Goal: Find specific page/section: Find specific page/section

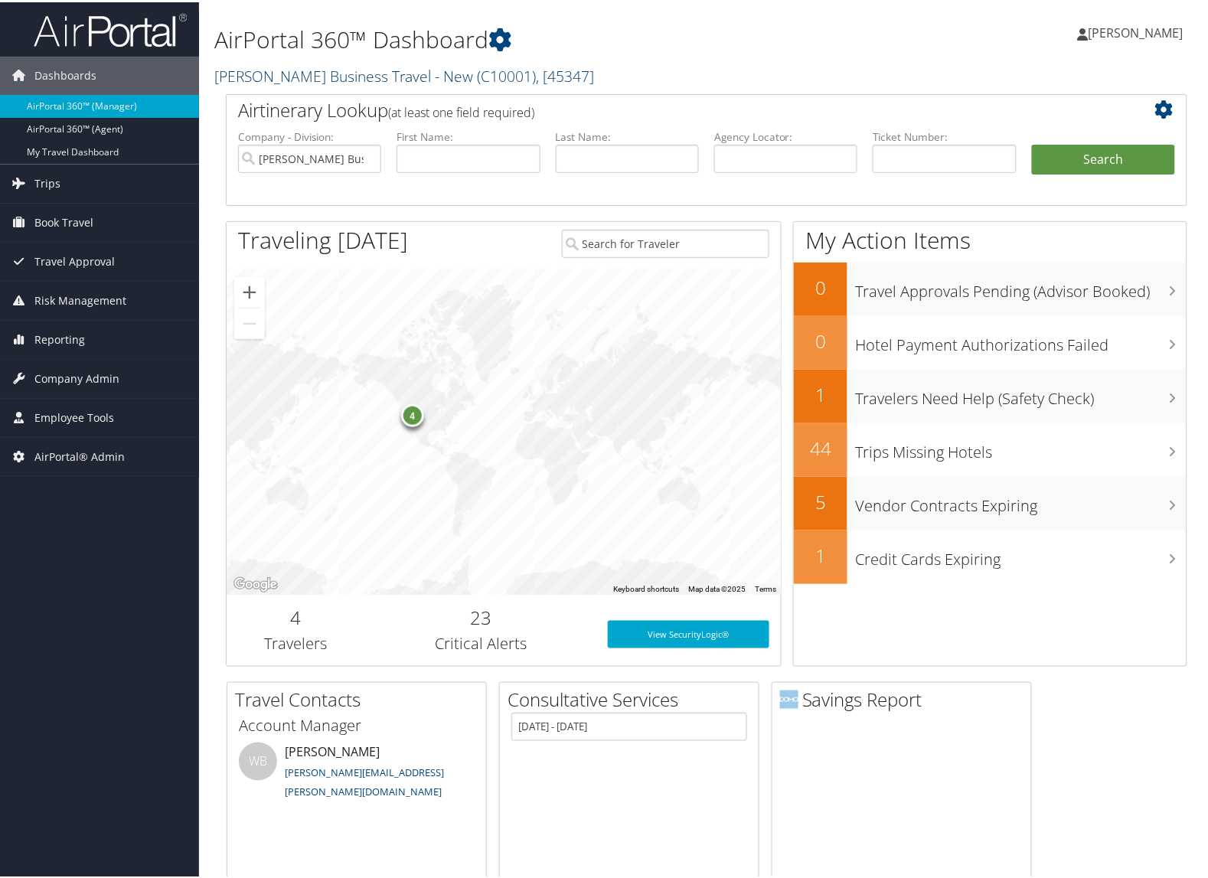
click at [242, 75] on link "[PERSON_NAME] Business Travel - New ( C10001 ) , [ 45347 ]" at bounding box center [404, 74] width 380 height 21
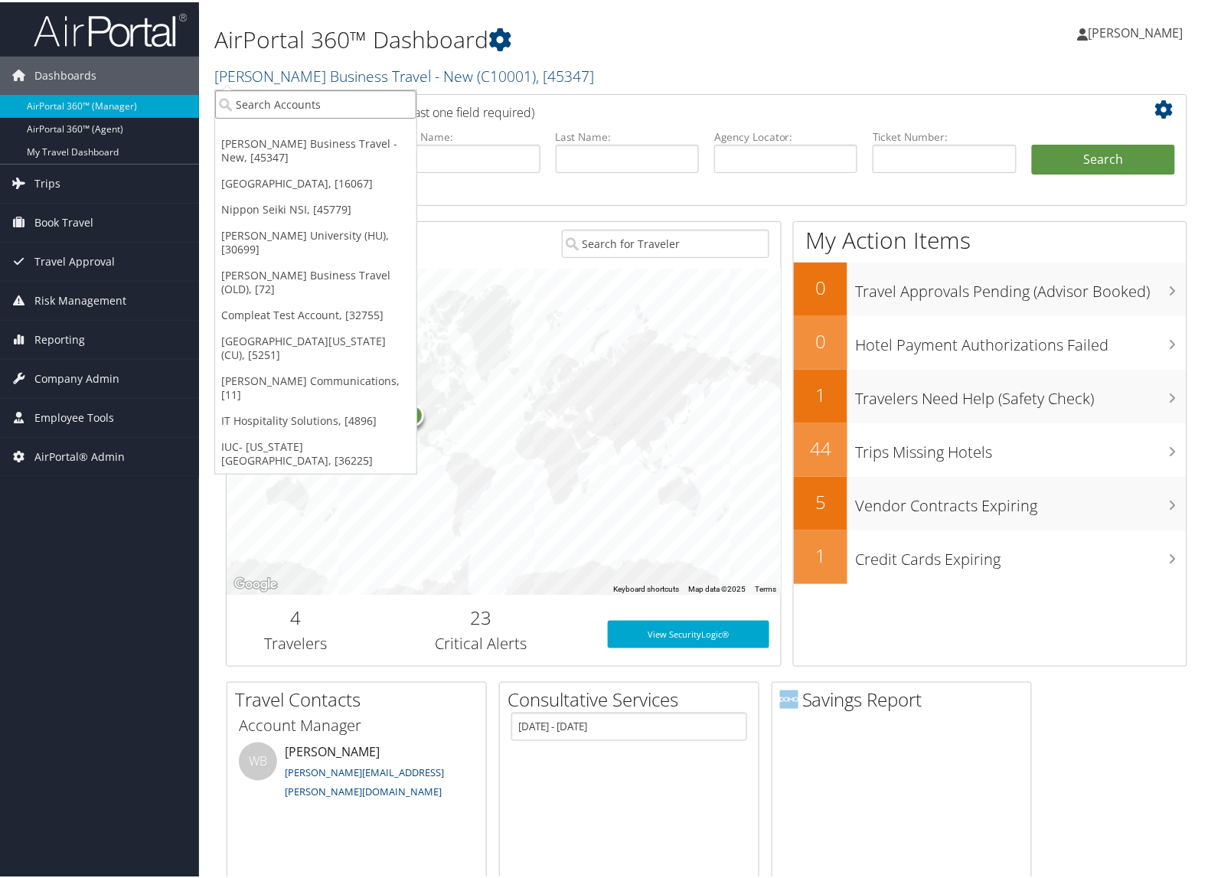
click at [249, 98] on input "search" at bounding box center [315, 102] width 201 height 28
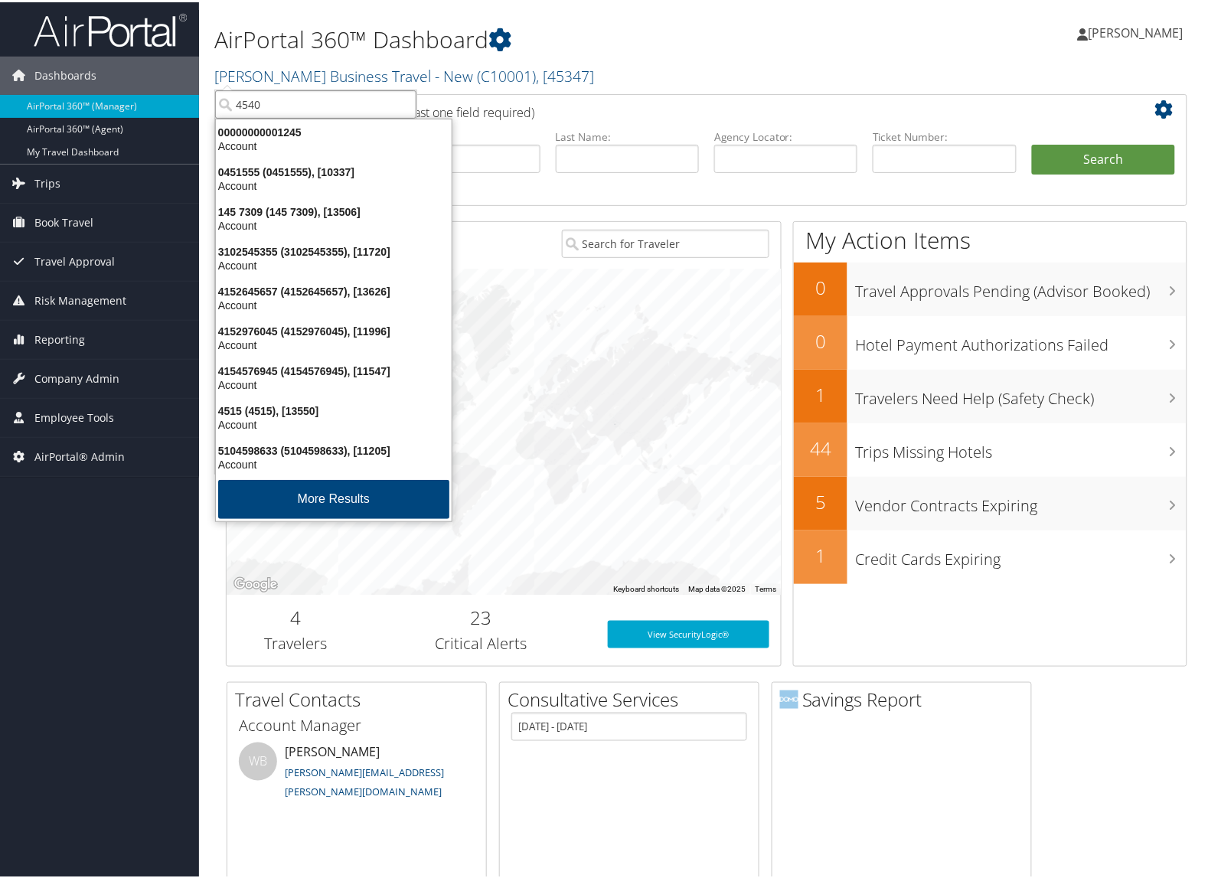
type input "45401"
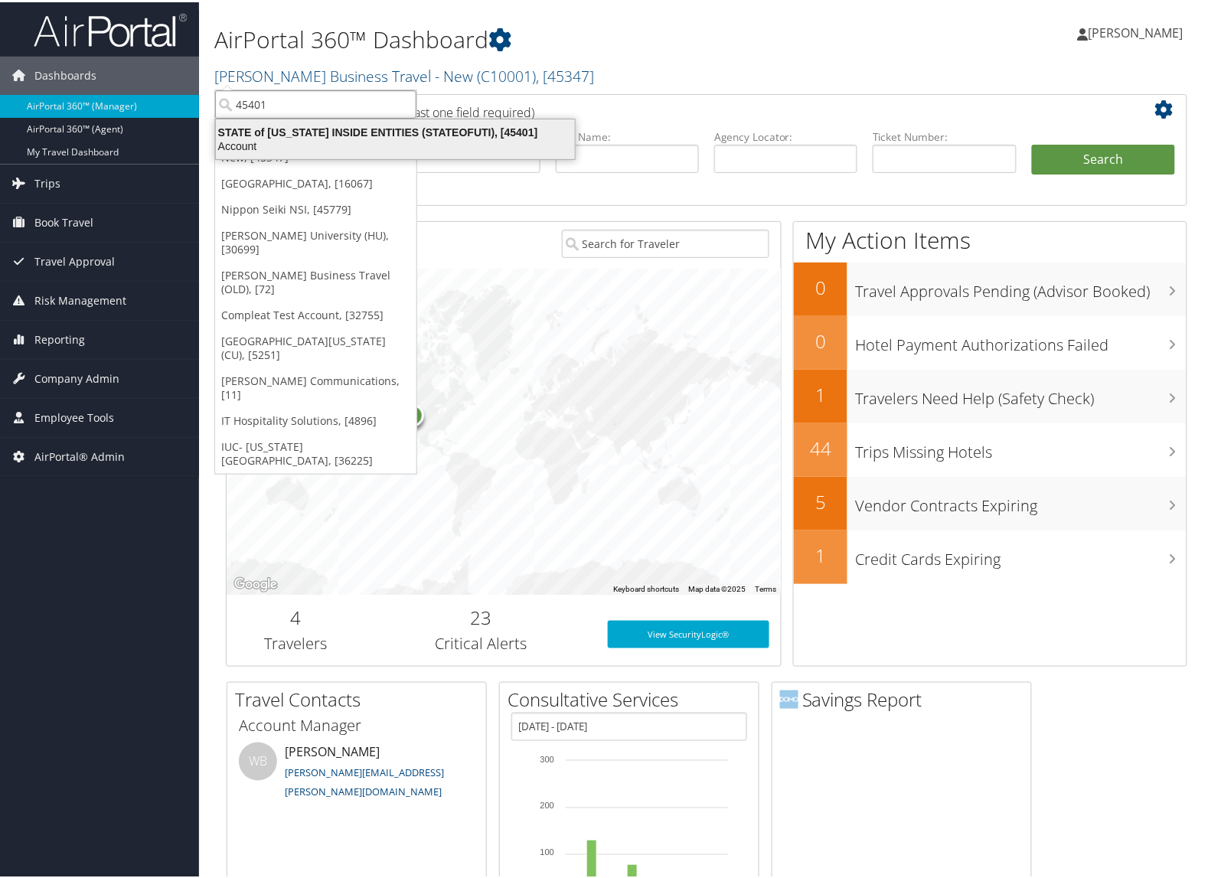
click at [296, 137] on div "Account" at bounding box center [395, 144] width 377 height 14
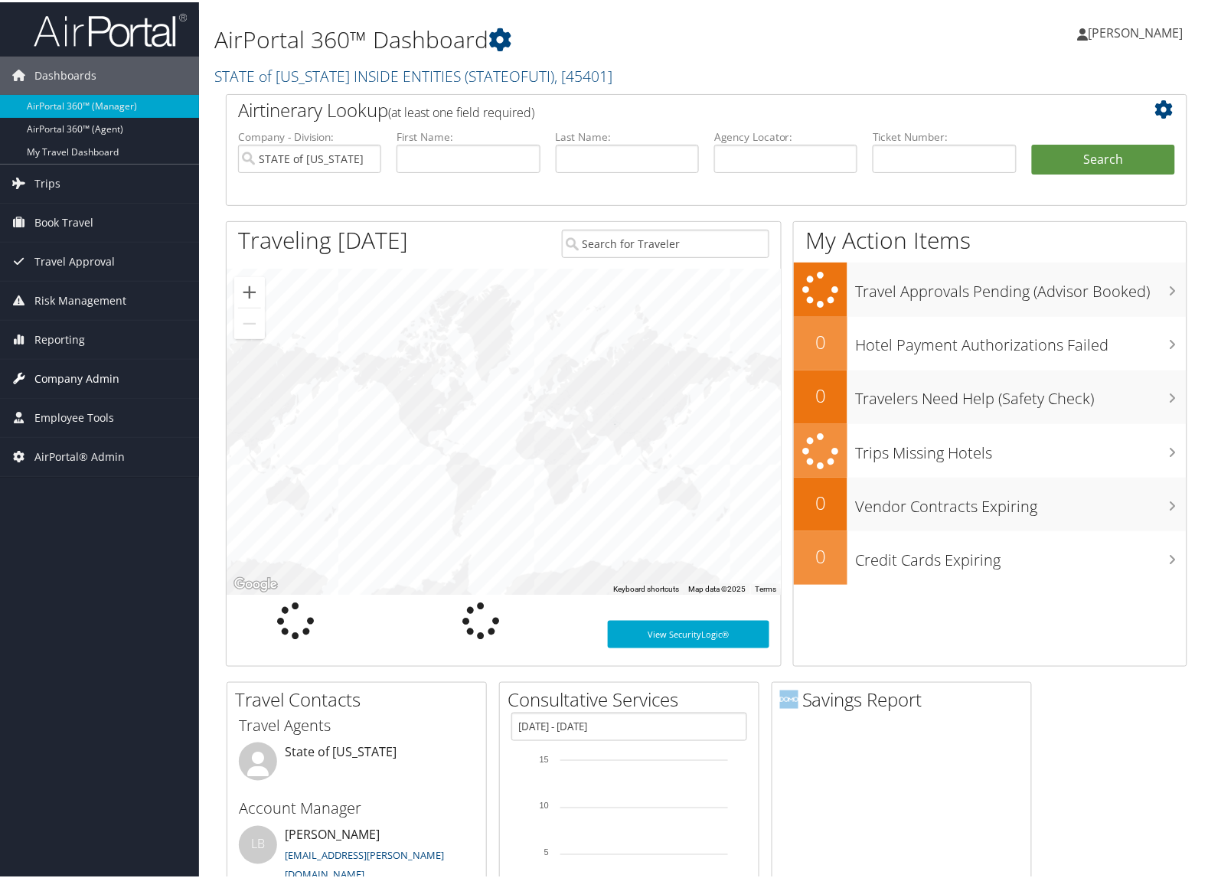
click at [109, 372] on span "Company Admin" at bounding box center [76, 377] width 85 height 38
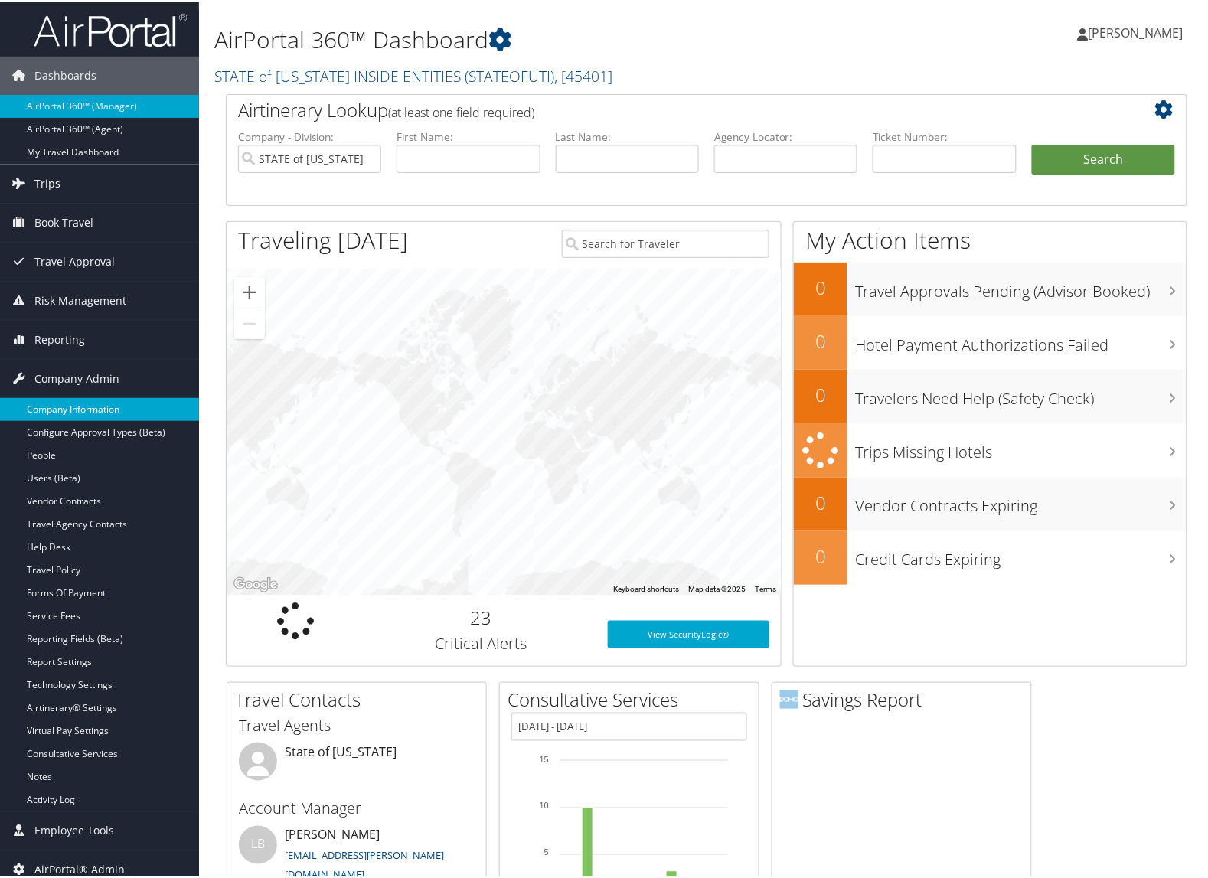
click at [106, 403] on link "Company Information" at bounding box center [99, 407] width 199 height 23
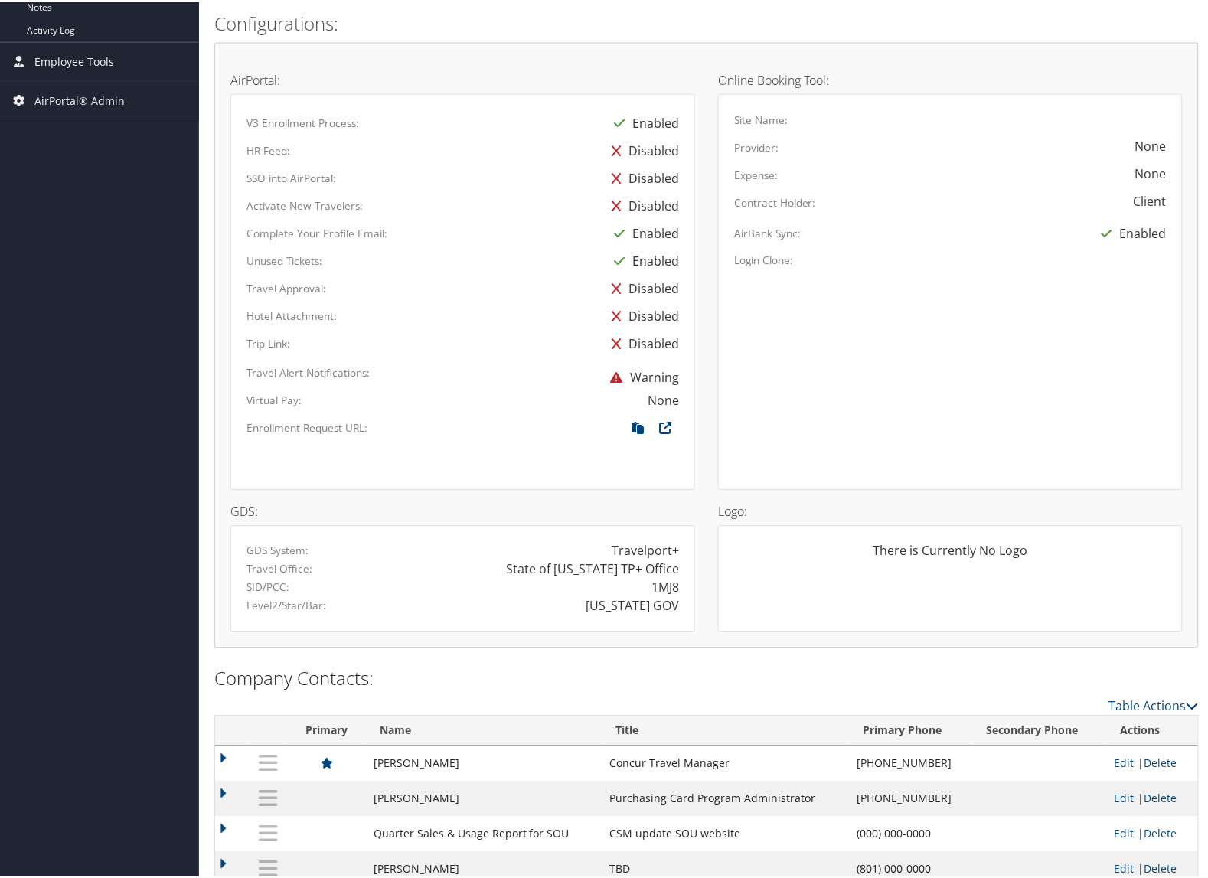
scroll to position [735, 0]
